Goal: Task Accomplishment & Management: Use online tool/utility

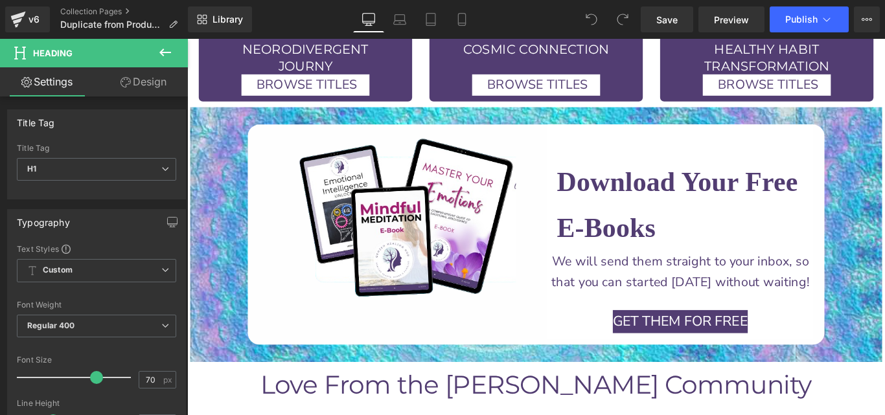
scroll to position [3033, 0]
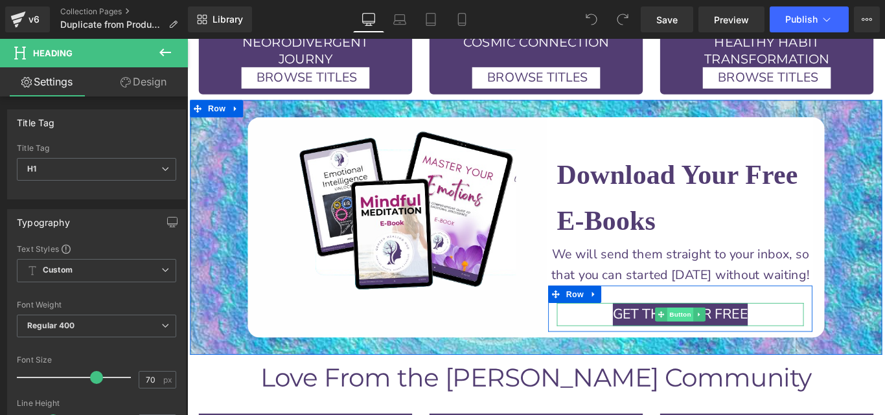
click at [738, 341] on span "Button" at bounding box center [741, 349] width 30 height 16
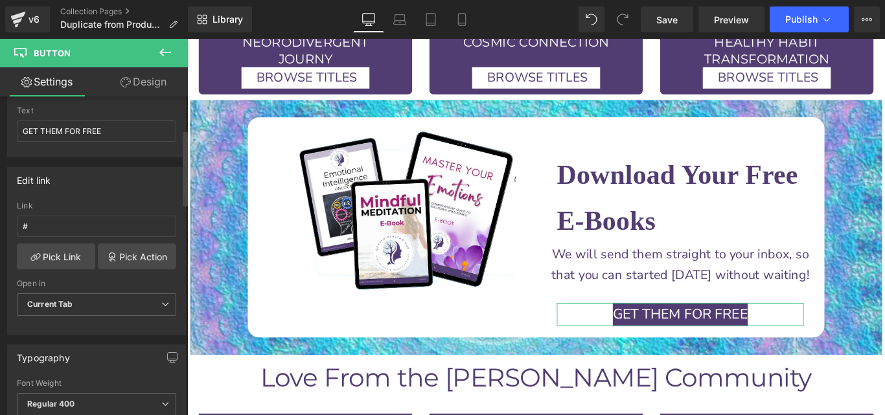
scroll to position [139, 0]
click at [63, 266] on link "Pick Link" at bounding box center [56, 257] width 78 height 26
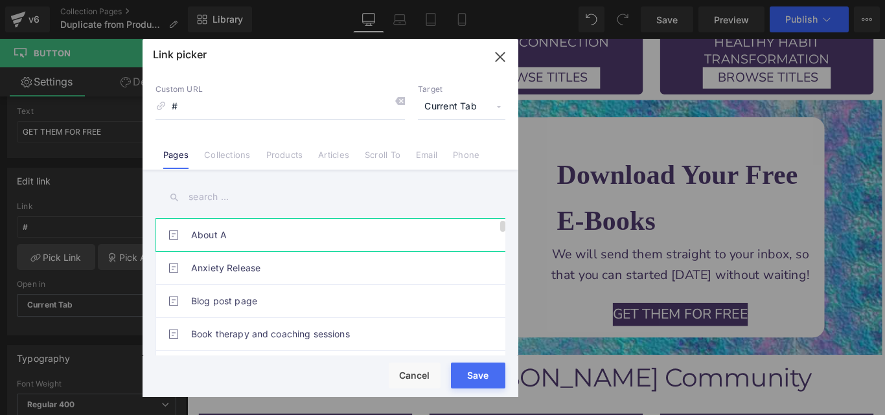
click at [276, 244] on link "About A" at bounding box center [333, 235] width 285 height 32
type input "/pages/about"
click at [480, 372] on button "Save" at bounding box center [478, 376] width 54 height 26
type input "/pages/about"
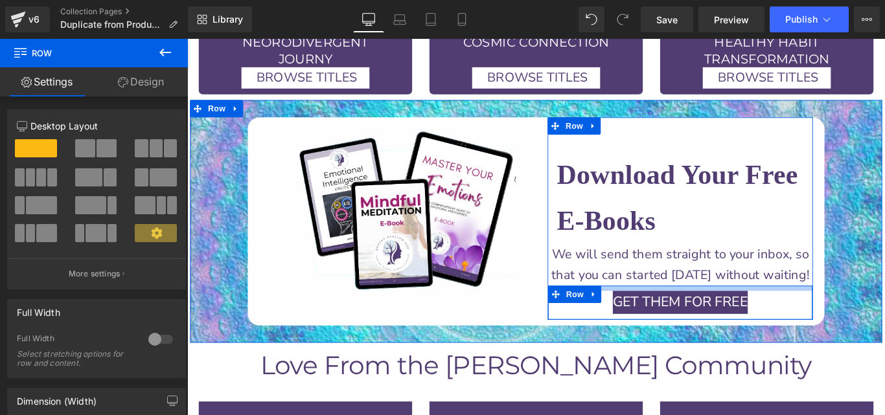
drag, startPoint x: 669, startPoint y: 308, endPoint x: 678, endPoint y: 295, distance: 15.8
click at [678, 316] on div at bounding box center [741, 319] width 297 height 6
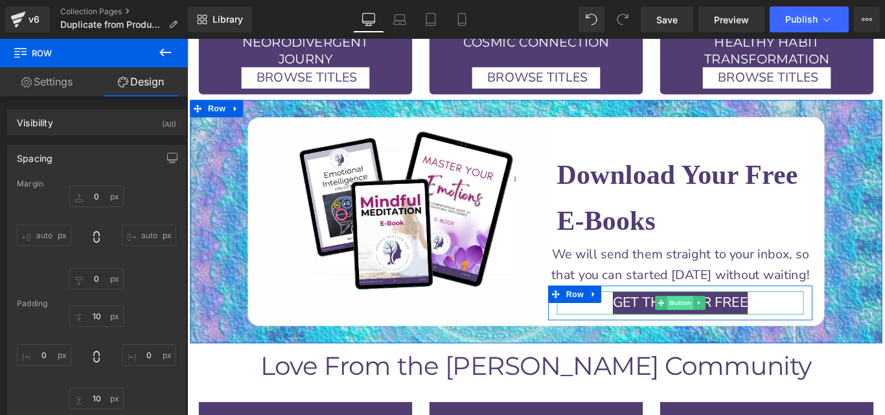
click at [734, 328] on span "Button" at bounding box center [741, 336] width 30 height 16
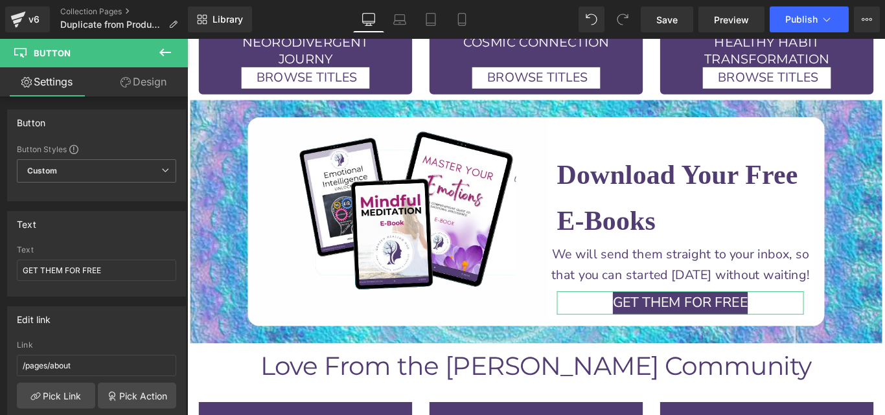
click at [136, 75] on link "Design" at bounding box center [143, 81] width 94 height 29
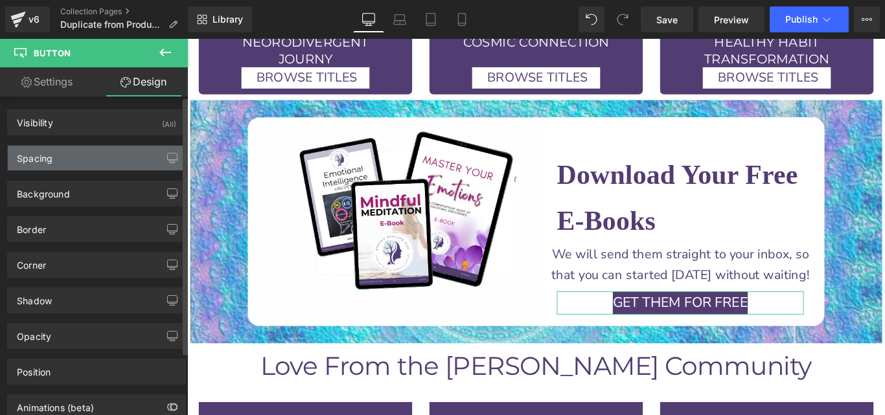
click at [82, 153] on div "Spacing" at bounding box center [96, 158] width 177 height 25
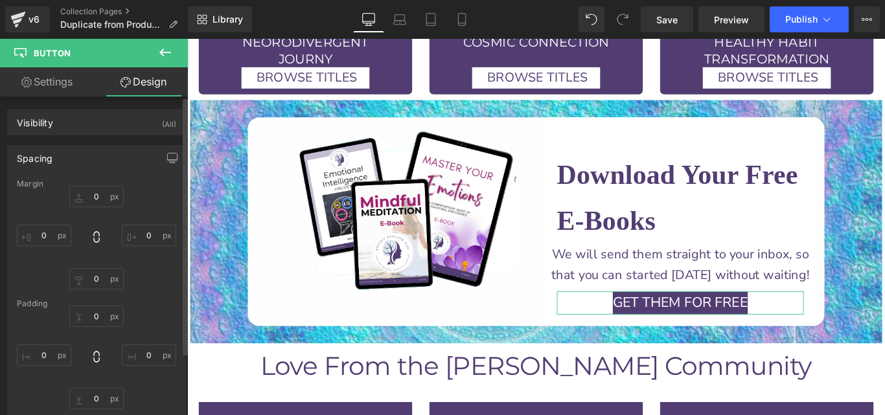
type input "0"
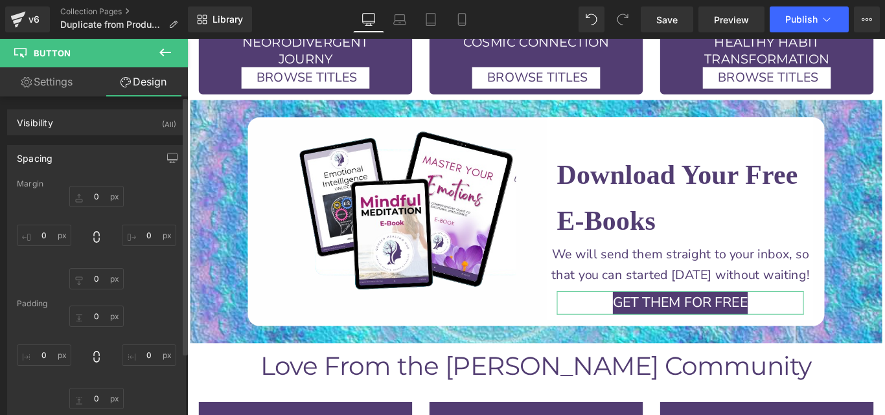
type input "0"
click at [48, 352] on input "0" at bounding box center [44, 355] width 54 height 21
type input "10"
click at [140, 356] on input "0" at bounding box center [149, 355] width 54 height 21
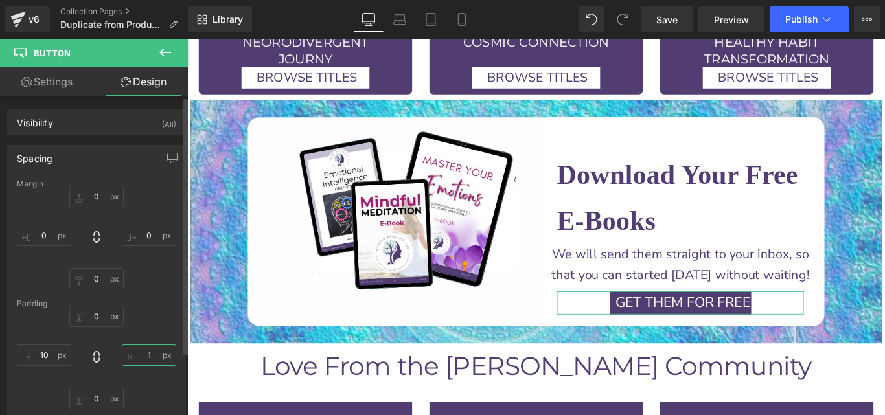
type input "10"
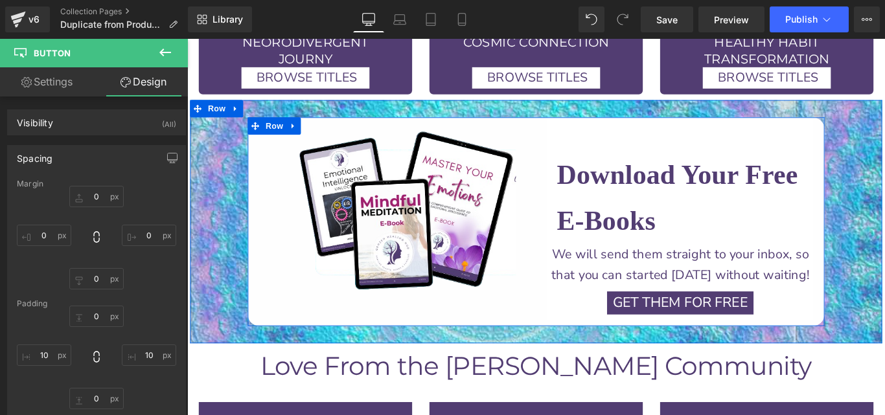
click at [312, 316] on div "Image Row Download Your Free E-Books Heading Row We will send them straight to …" at bounding box center [579, 244] width 648 height 234
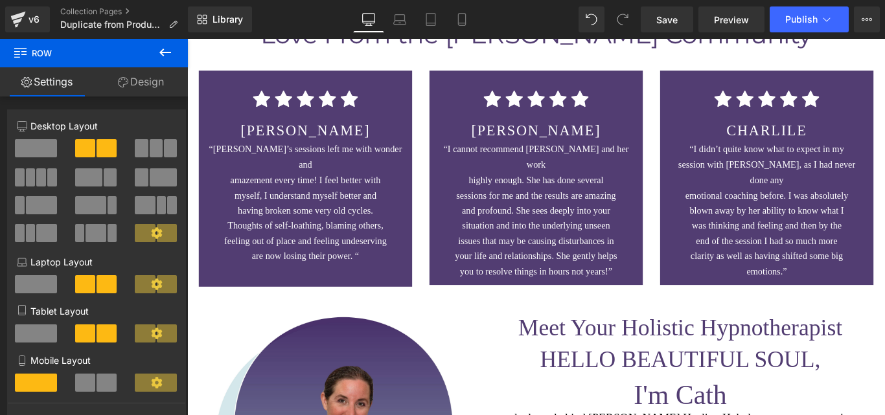
scroll to position [3406, 0]
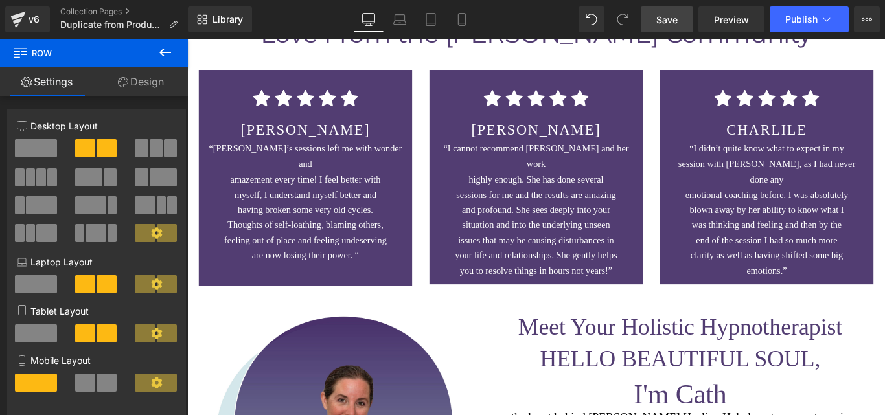
click at [664, 17] on span "Save" at bounding box center [666, 20] width 21 height 14
click at [824, 23] on icon at bounding box center [826, 19] width 13 height 13
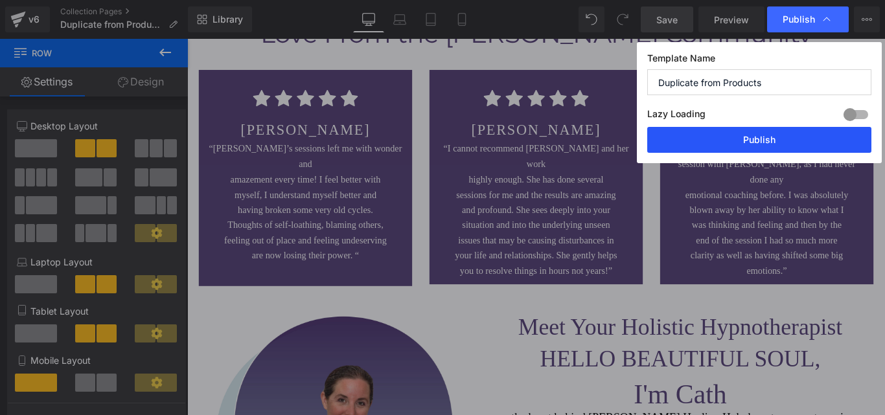
click at [782, 142] on button "Publish" at bounding box center [759, 140] width 224 height 26
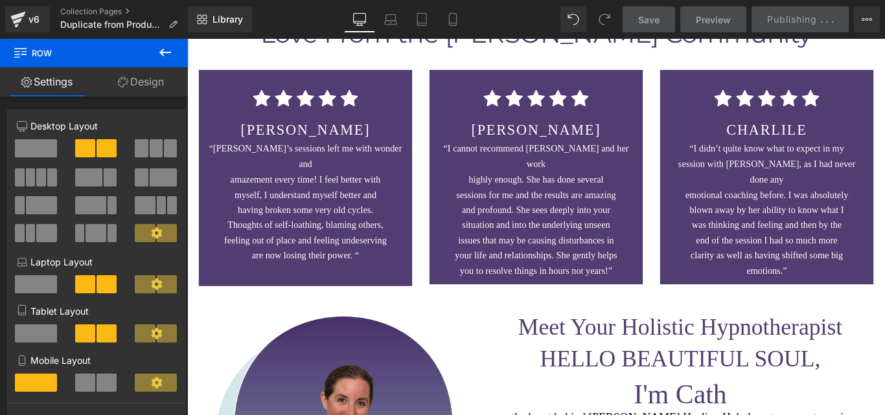
scroll to position [3525, 0]
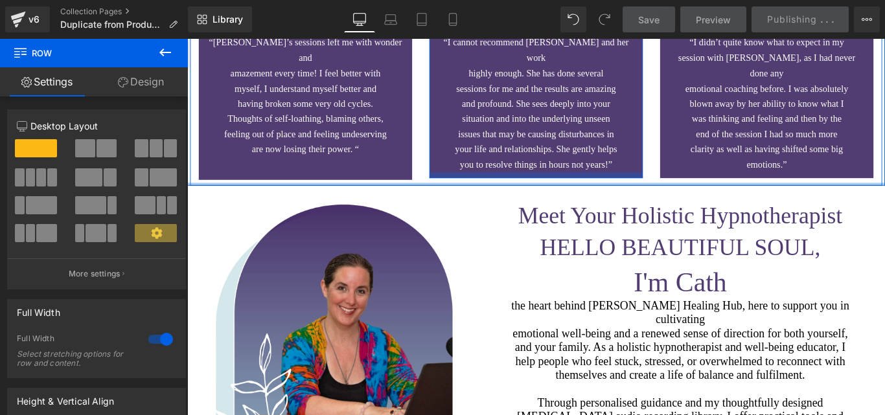
drag, startPoint x: 568, startPoint y: 168, endPoint x: 569, endPoint y: 154, distance: 13.6
click at [569, 154] on div "Love From the [PERSON_NAME] Community Heading Icon Icon Icon Icon Icon Icon Lis…" at bounding box center [579, 46] width 784 height 315
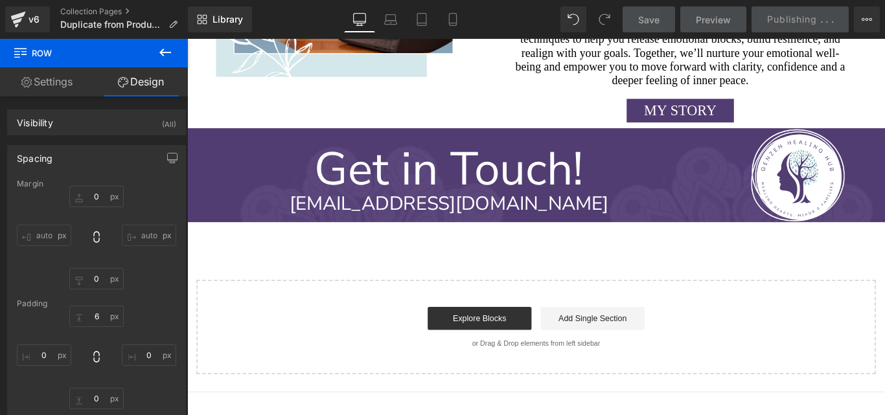
scroll to position [3967, 0]
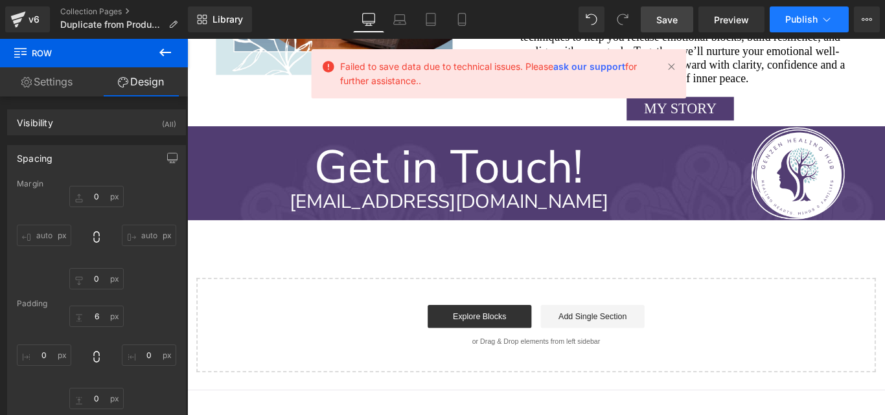
click at [829, 25] on icon at bounding box center [826, 19] width 13 height 13
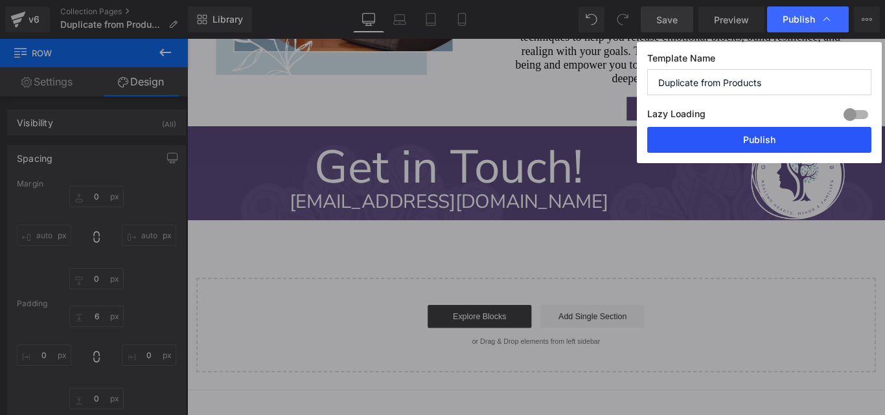
drag, startPoint x: 829, startPoint y: 25, endPoint x: 738, endPoint y: 139, distance: 146.0
click at [738, 139] on div "Publish Template Name Duplicate from Products Lazy Loading Build Upgrade plan t…" at bounding box center [759, 102] width 245 height 121
click at [738, 139] on button "Publish" at bounding box center [759, 140] width 224 height 26
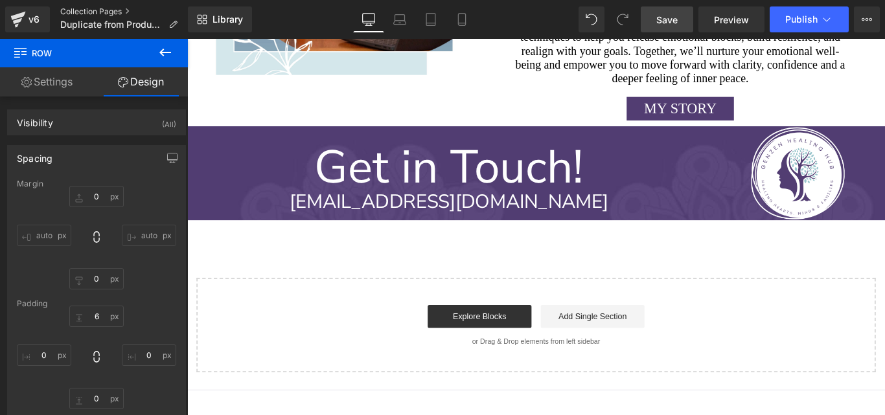
click at [86, 10] on link "Collection Pages" at bounding box center [124, 11] width 128 height 10
click at [828, 21] on icon at bounding box center [826, 19] width 13 height 13
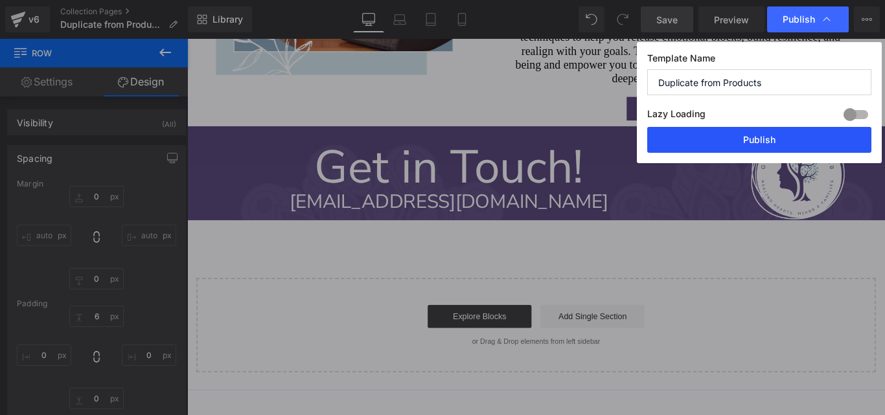
click at [760, 141] on button "Publish" at bounding box center [759, 140] width 224 height 26
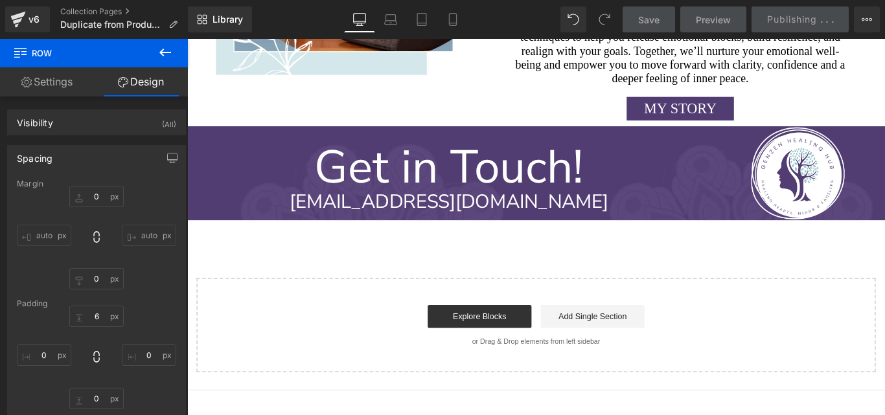
click at [830, 153] on img at bounding box center [873, 190] width 196 height 106
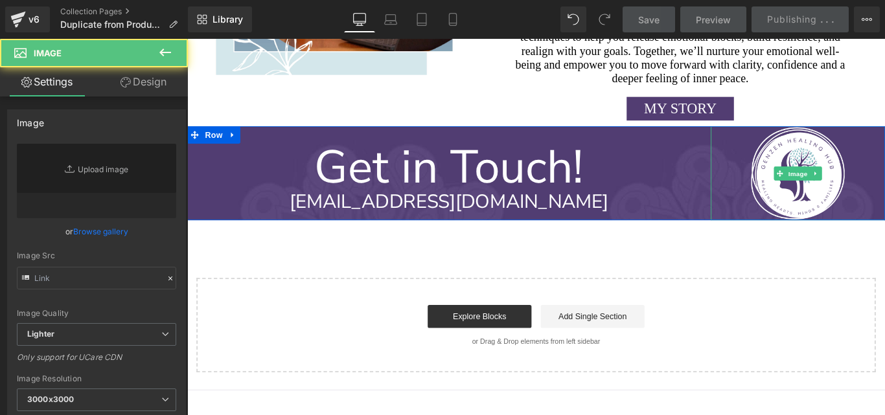
type input "[URL][DOMAIN_NAME][PERSON_NAME]"
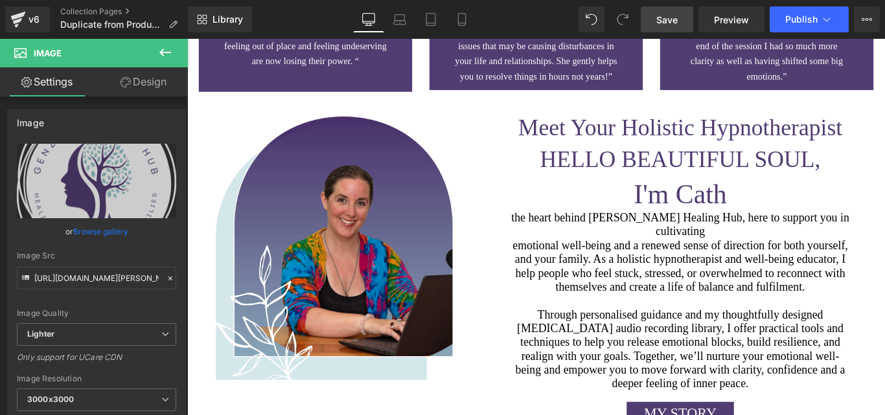
scroll to position [3623, 0]
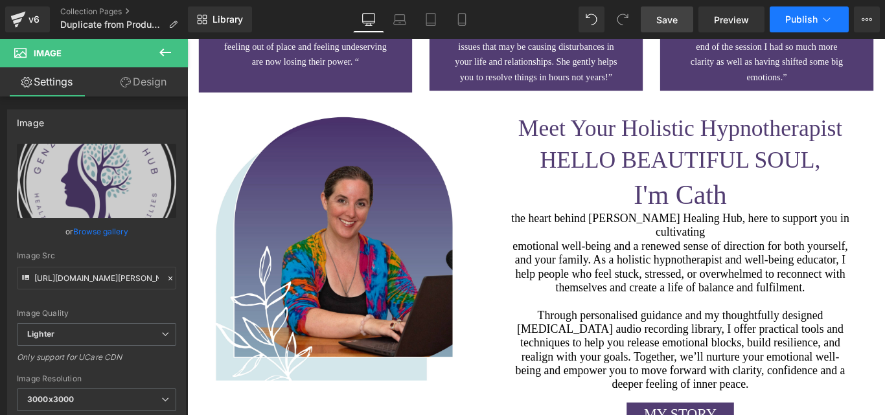
click at [833, 19] on button "Publish" at bounding box center [808, 19] width 79 height 26
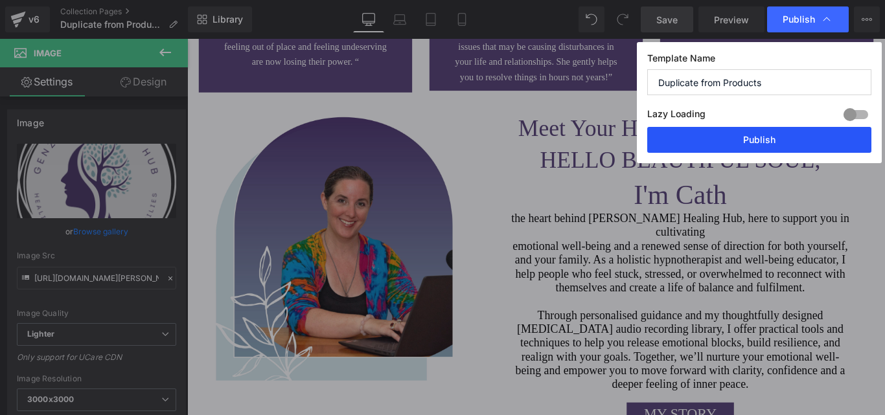
click at [730, 138] on button "Publish" at bounding box center [759, 140] width 224 height 26
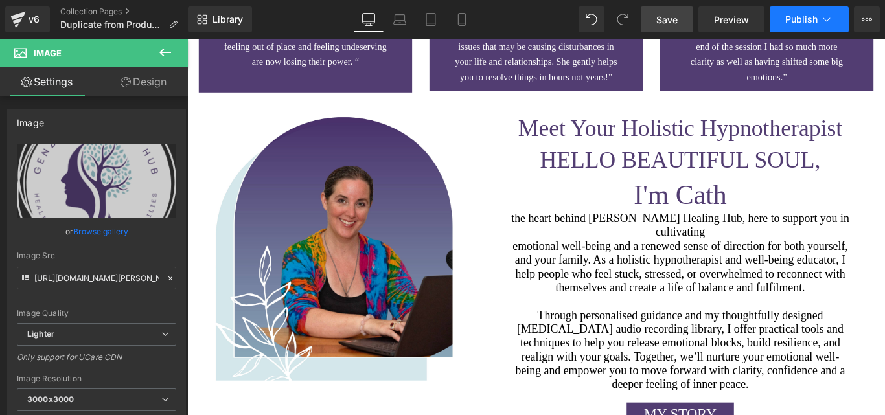
click at [827, 19] on icon at bounding box center [826, 19] width 13 height 13
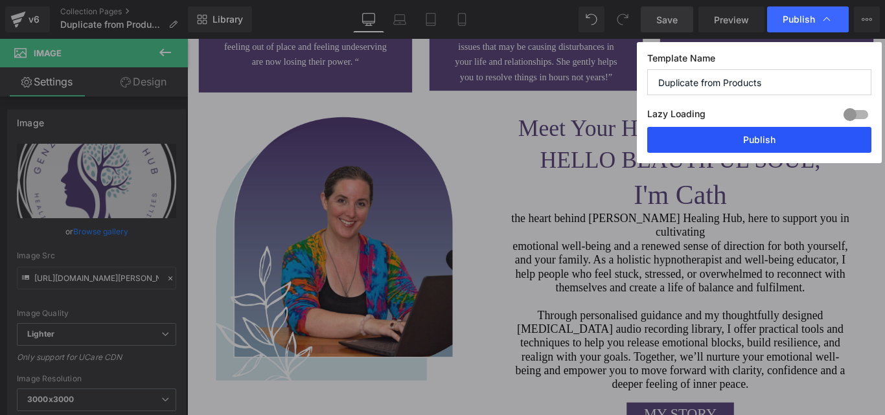
click at [733, 130] on button "Publish" at bounding box center [759, 140] width 224 height 26
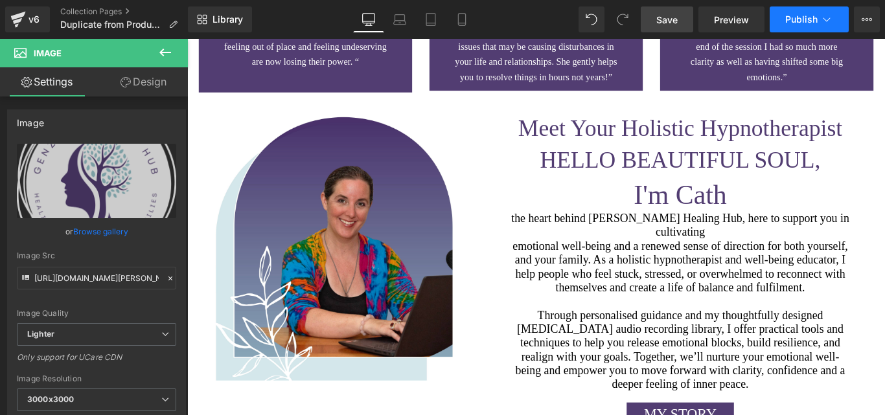
click at [817, 18] on button "Publish" at bounding box center [808, 19] width 79 height 26
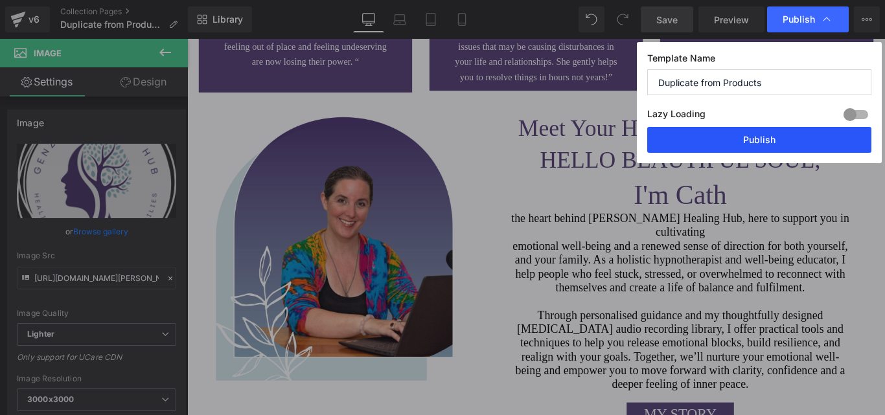
click at [743, 132] on button "Publish" at bounding box center [759, 140] width 224 height 26
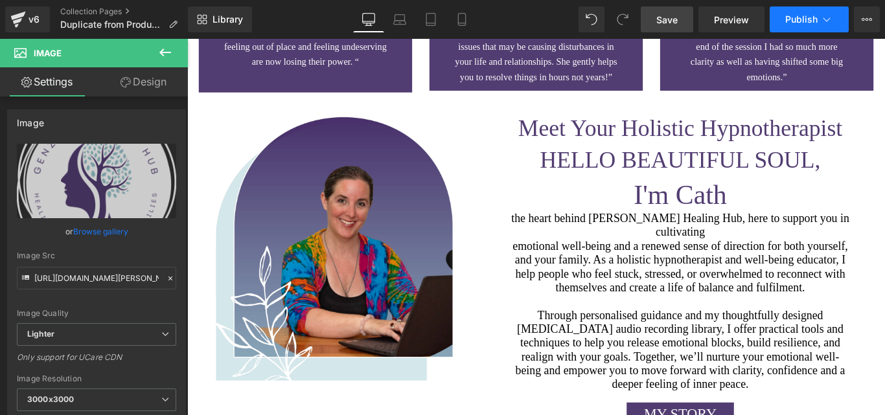
click at [826, 21] on icon at bounding box center [826, 19] width 7 height 4
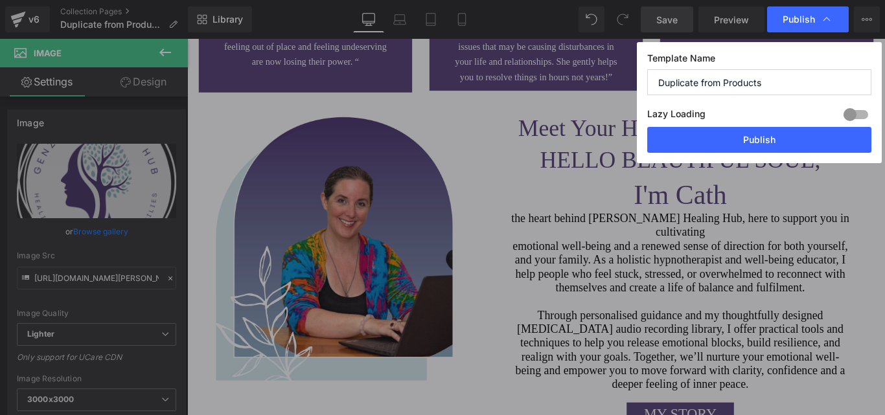
drag, startPoint x: 826, startPoint y: 21, endPoint x: 690, endPoint y: 53, distance: 139.2
click at [826, 21] on icon at bounding box center [826, 19] width 13 height 13
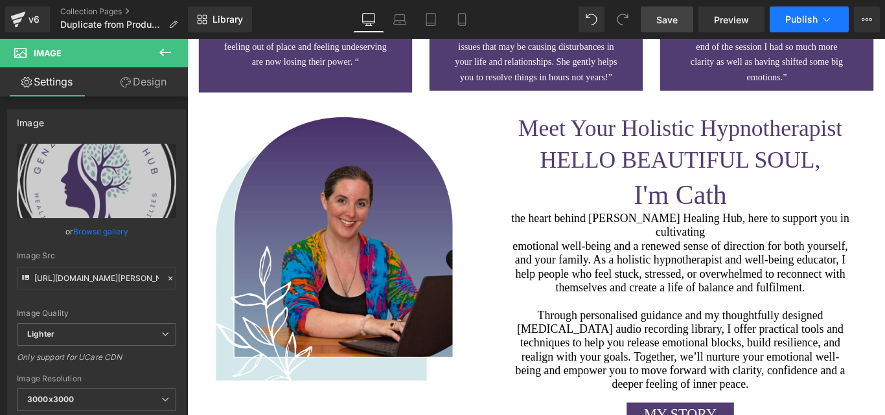
click at [829, 18] on icon at bounding box center [826, 19] width 13 height 13
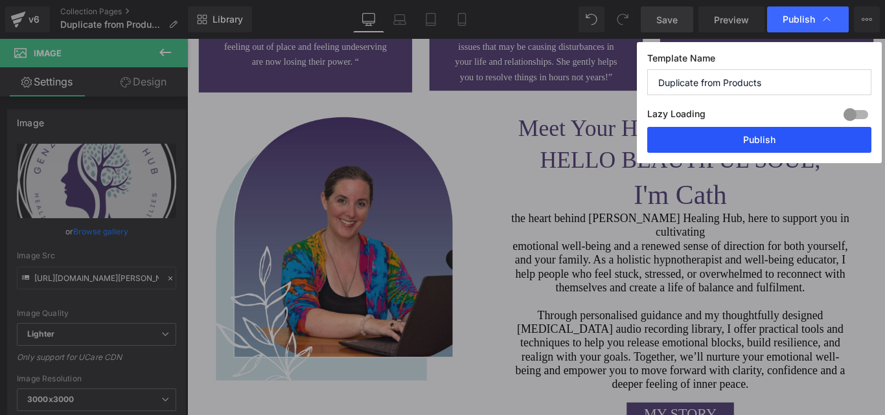
click at [758, 137] on button "Publish" at bounding box center [759, 140] width 224 height 26
click at [828, 153] on h1 "Hello beautiful soul," at bounding box center [741, 174] width 434 height 43
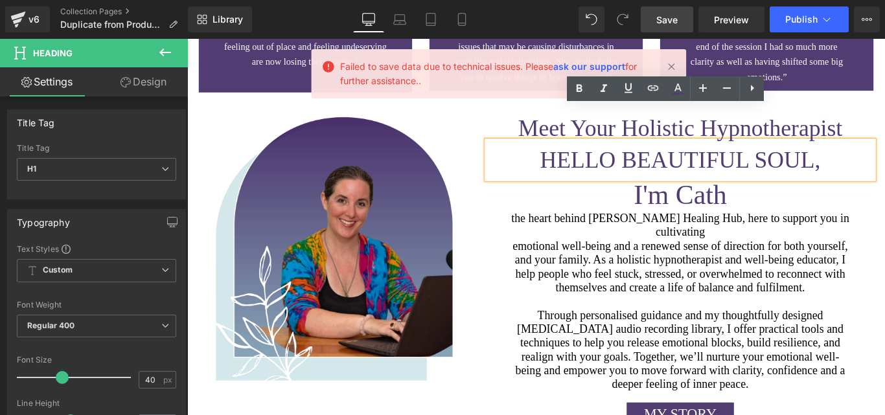
click at [577, 67] on link "ask our support" at bounding box center [589, 66] width 72 height 11
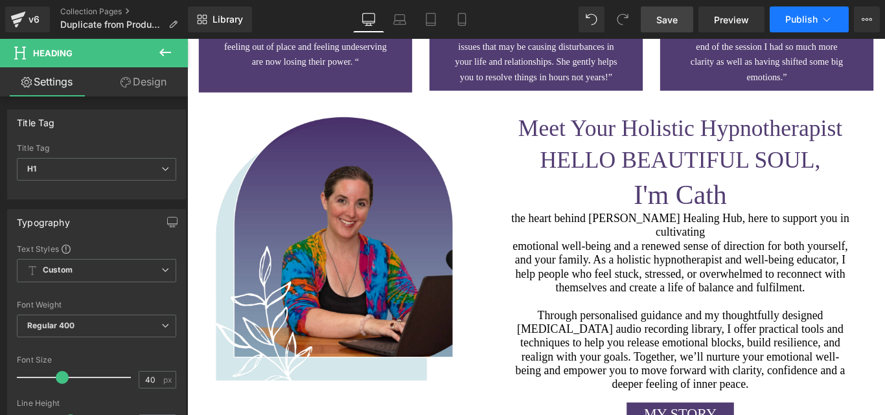
click at [826, 15] on icon at bounding box center [826, 19] width 13 height 13
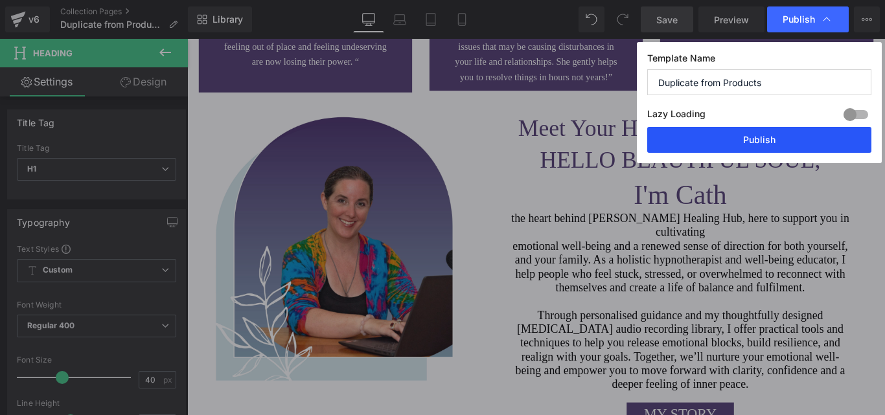
click at [731, 137] on button "Publish" at bounding box center [759, 140] width 224 height 26
